Goal: Check status: Check status

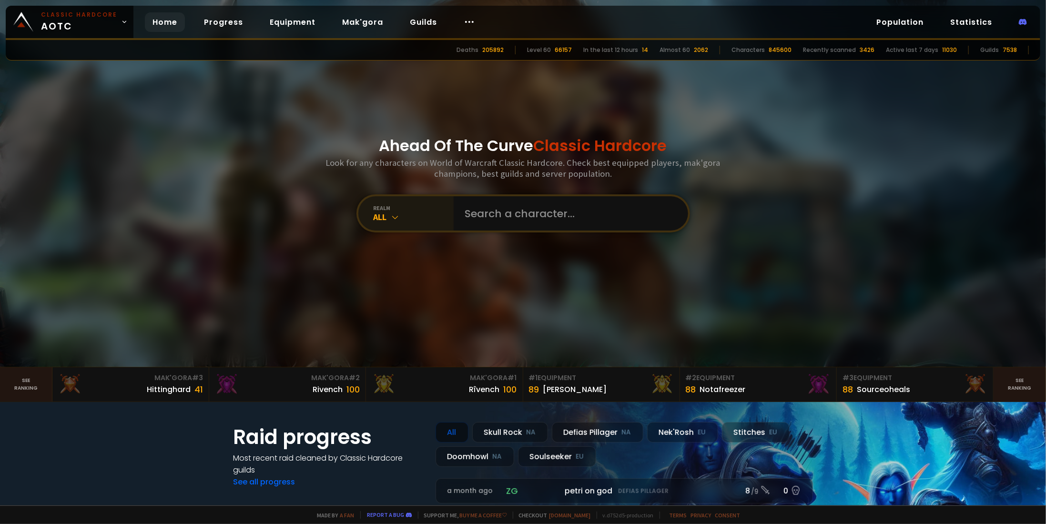
click at [410, 205] on div "realm" at bounding box center [414, 208] width 80 height 7
click at [392, 216] on icon at bounding box center [396, 218] width 10 height 10
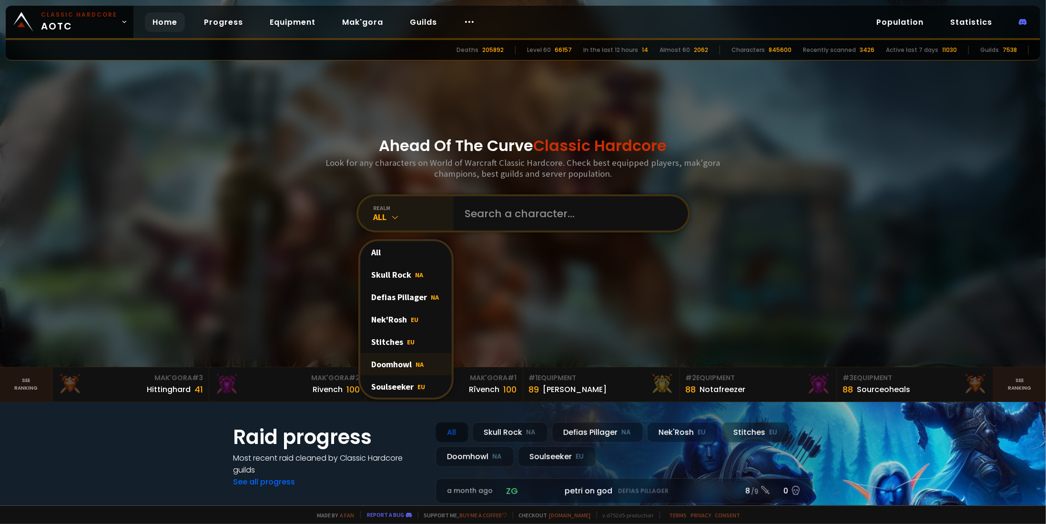
click at [411, 365] on div "Doomhowl NA" at bounding box center [406, 364] width 92 height 22
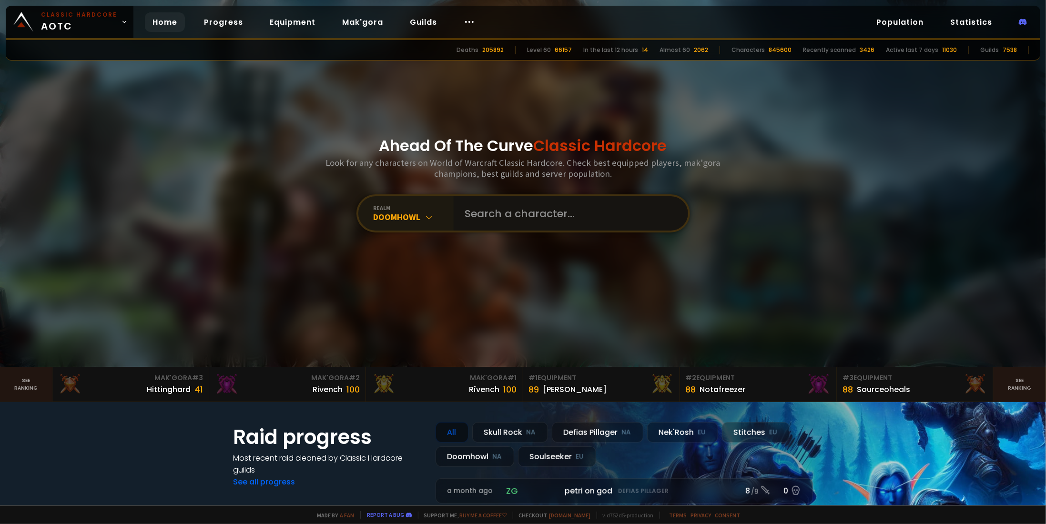
paste input "[PERSON_NAME]"
type input "[PERSON_NAME]"
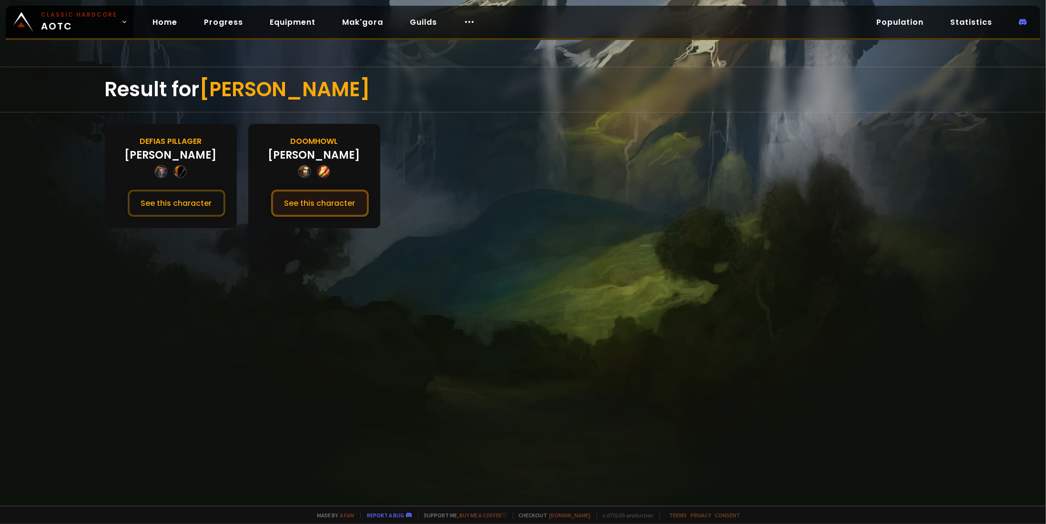
click at [332, 197] on button "See this character" at bounding box center [320, 203] width 98 height 27
